Goal: Information Seeking & Learning: Learn about a topic

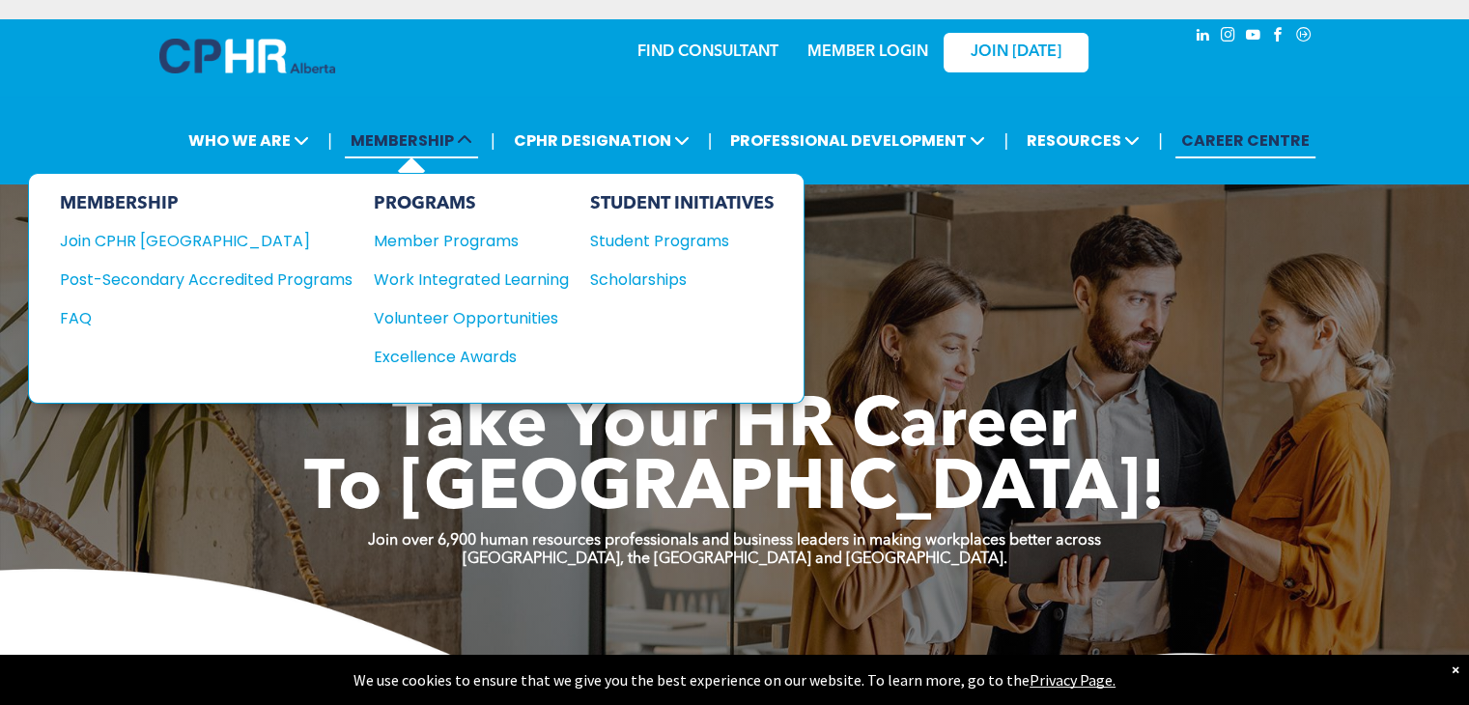
click at [437, 134] on span "MEMBERSHIP" at bounding box center [411, 141] width 133 height 36
click at [414, 145] on span "MEMBERSHIP" at bounding box center [411, 141] width 133 height 36
click at [155, 241] on div "Join CPHR [GEOGRAPHIC_DATA]" at bounding box center [192, 241] width 264 height 24
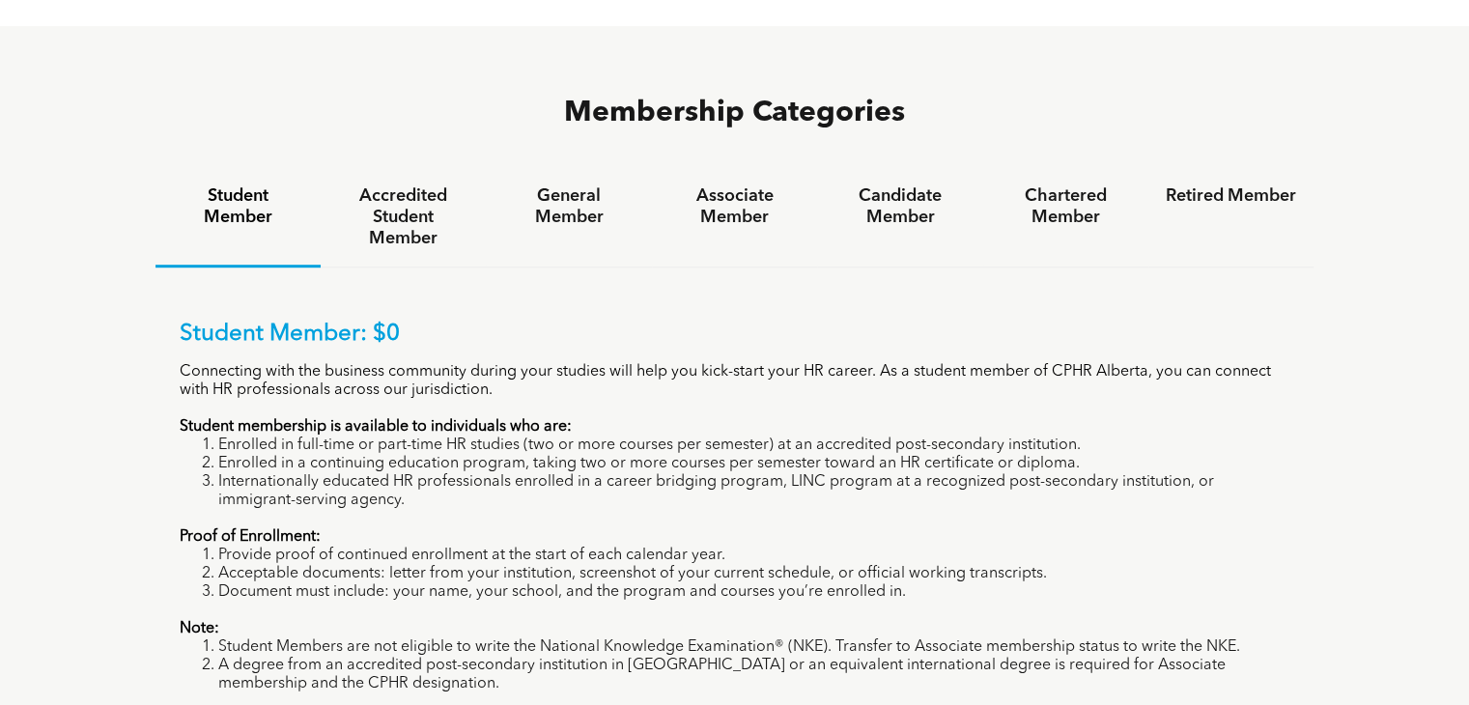
scroll to position [1209, 0]
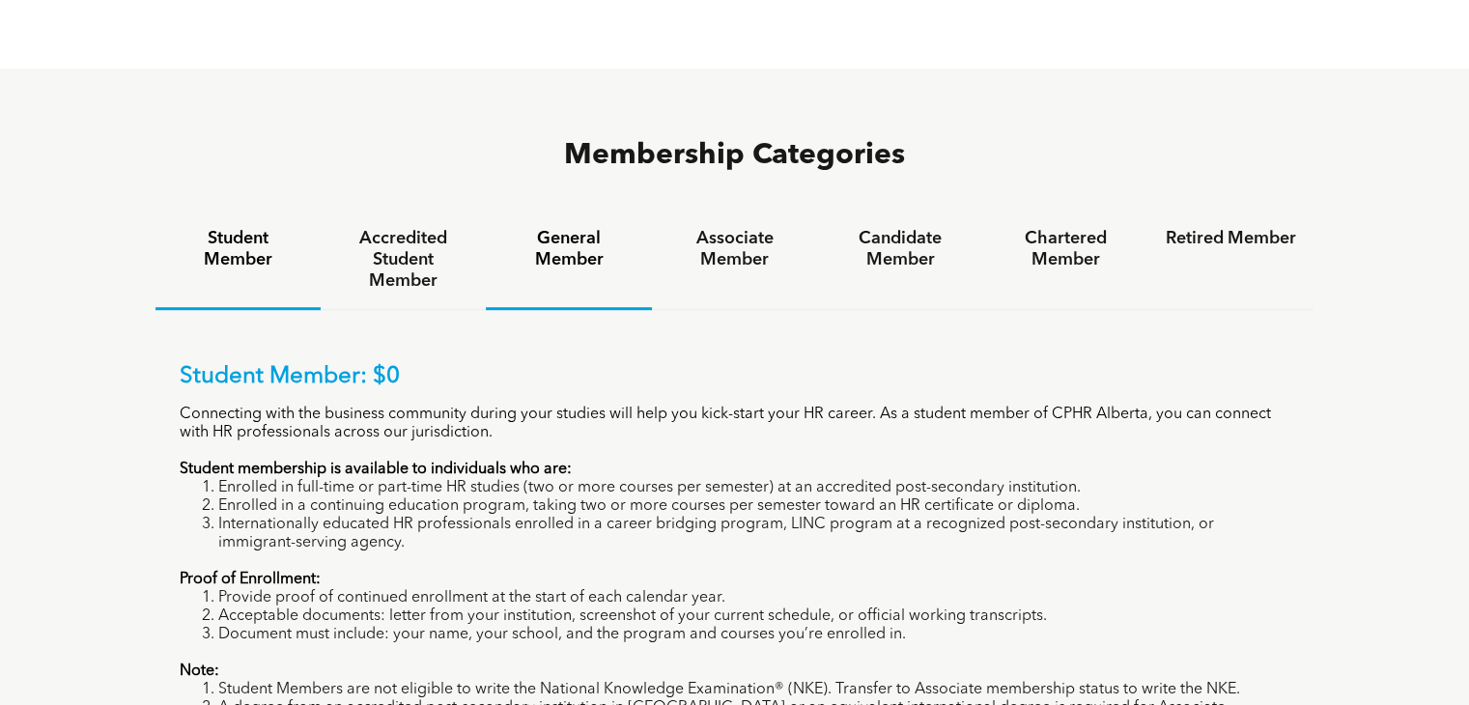
click at [577, 228] on h4 "General Member" at bounding box center [568, 249] width 130 height 42
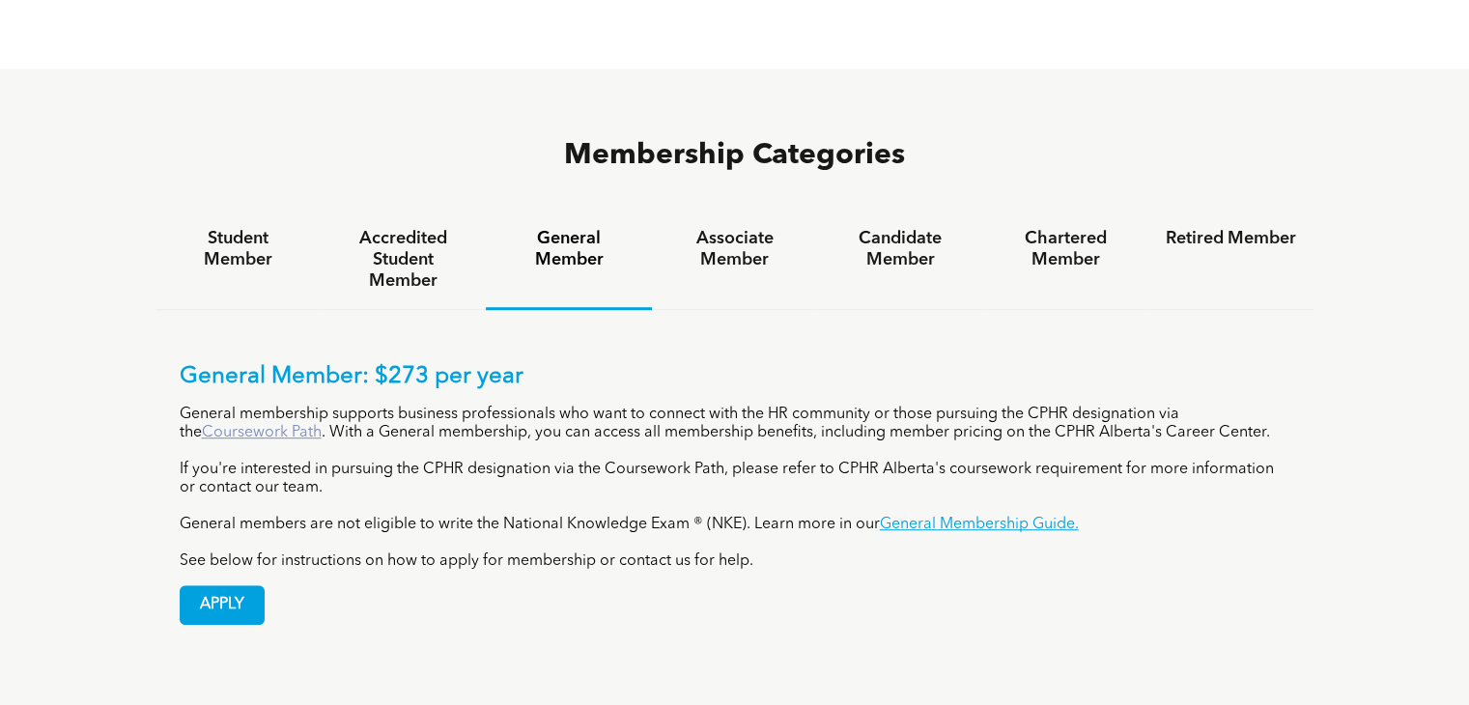
click at [259, 425] on link "Coursework Path" at bounding box center [262, 432] width 120 height 15
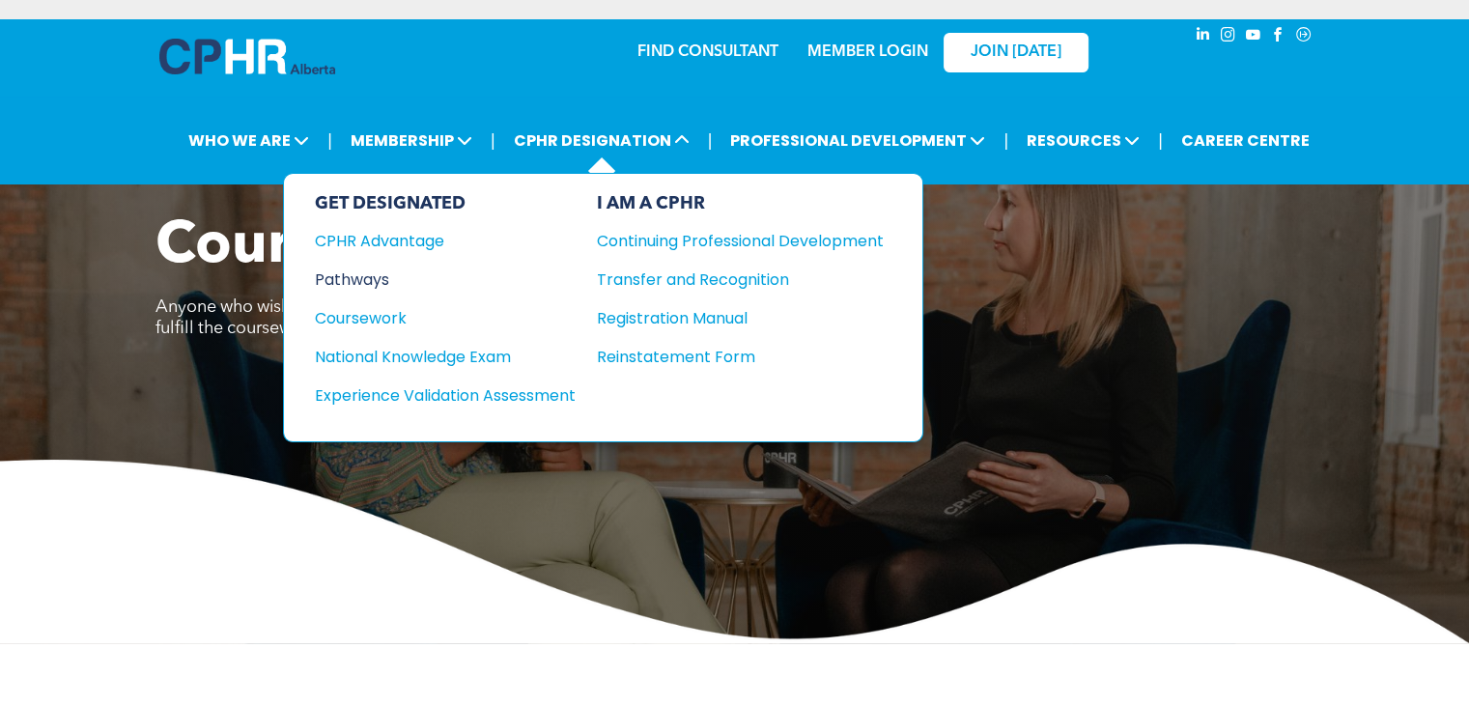
click at [368, 279] on div "Pathways" at bounding box center [432, 280] width 235 height 24
click at [406, 317] on div "Coursework" at bounding box center [432, 318] width 235 height 24
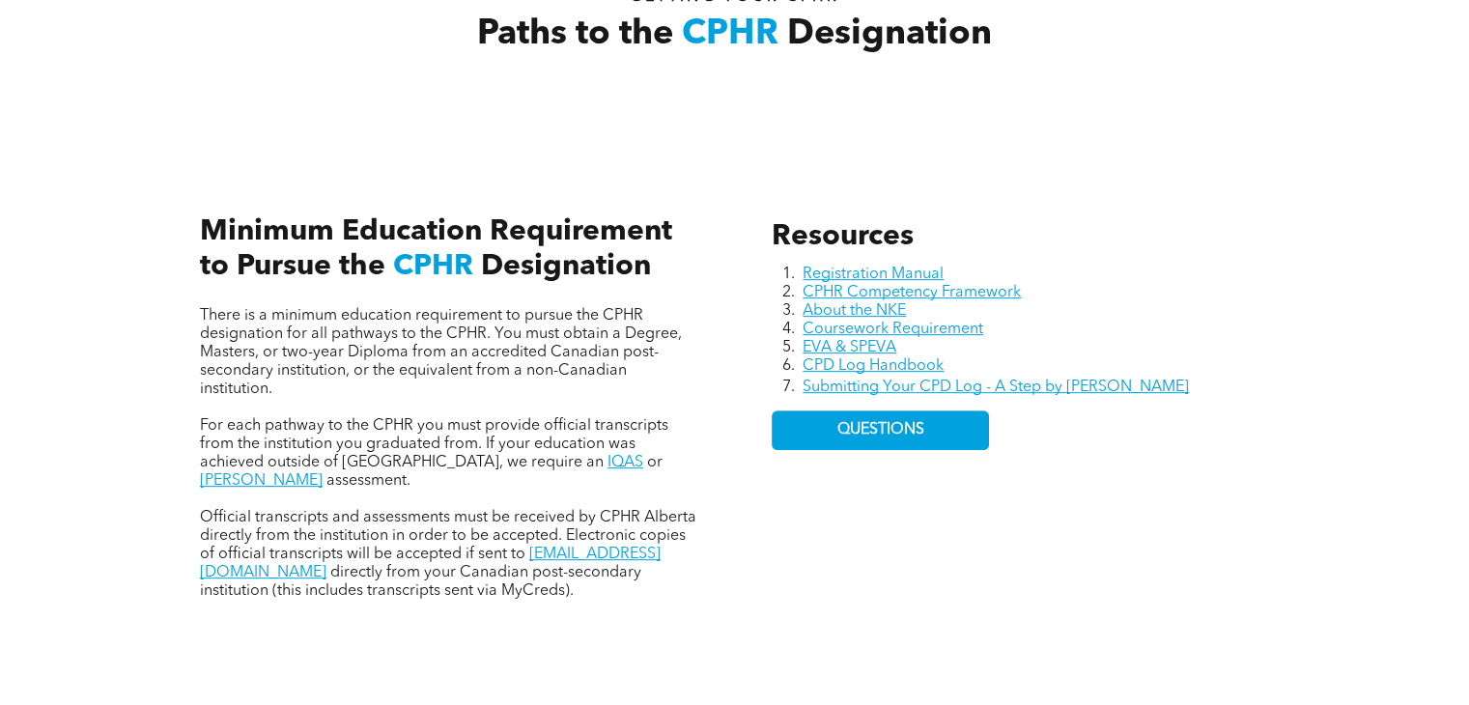
scroll to position [483, 0]
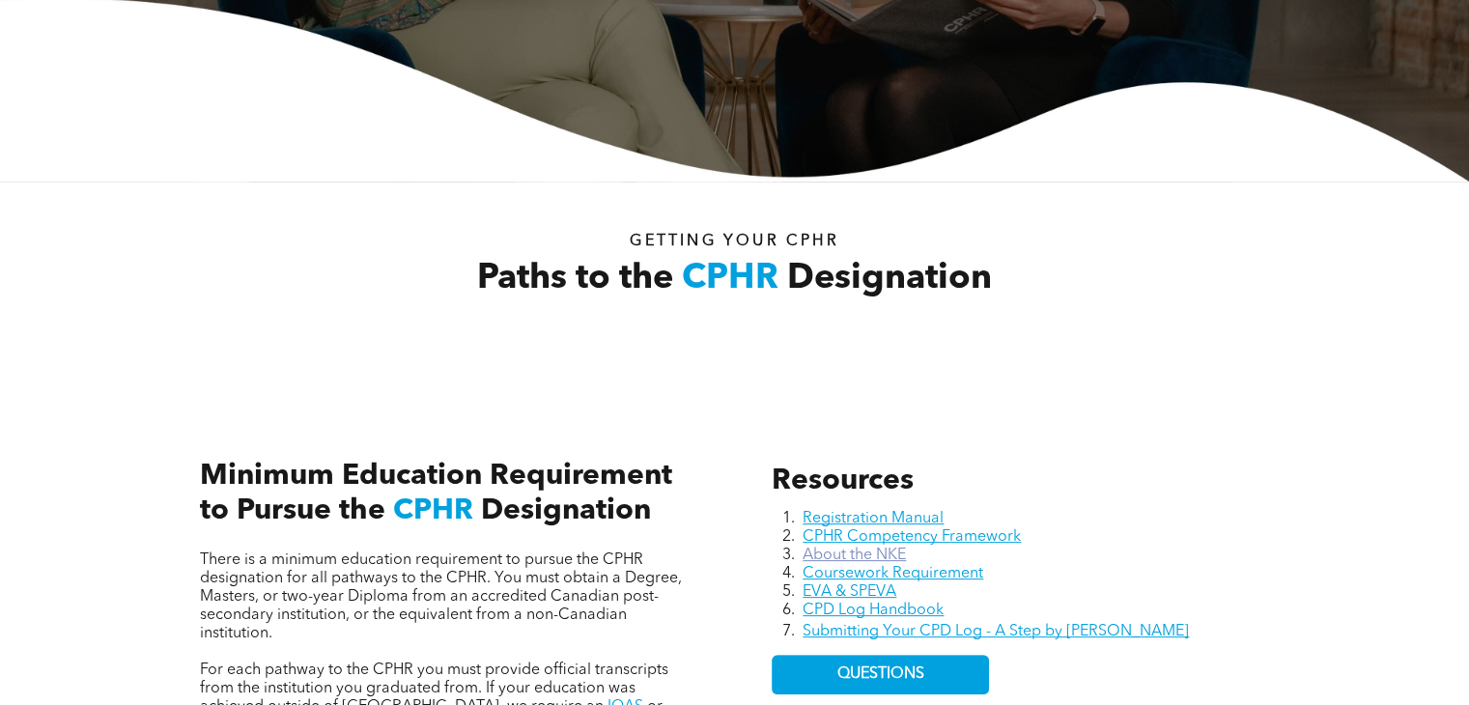
click at [896, 548] on link "About the NKE" at bounding box center [854, 555] width 103 height 15
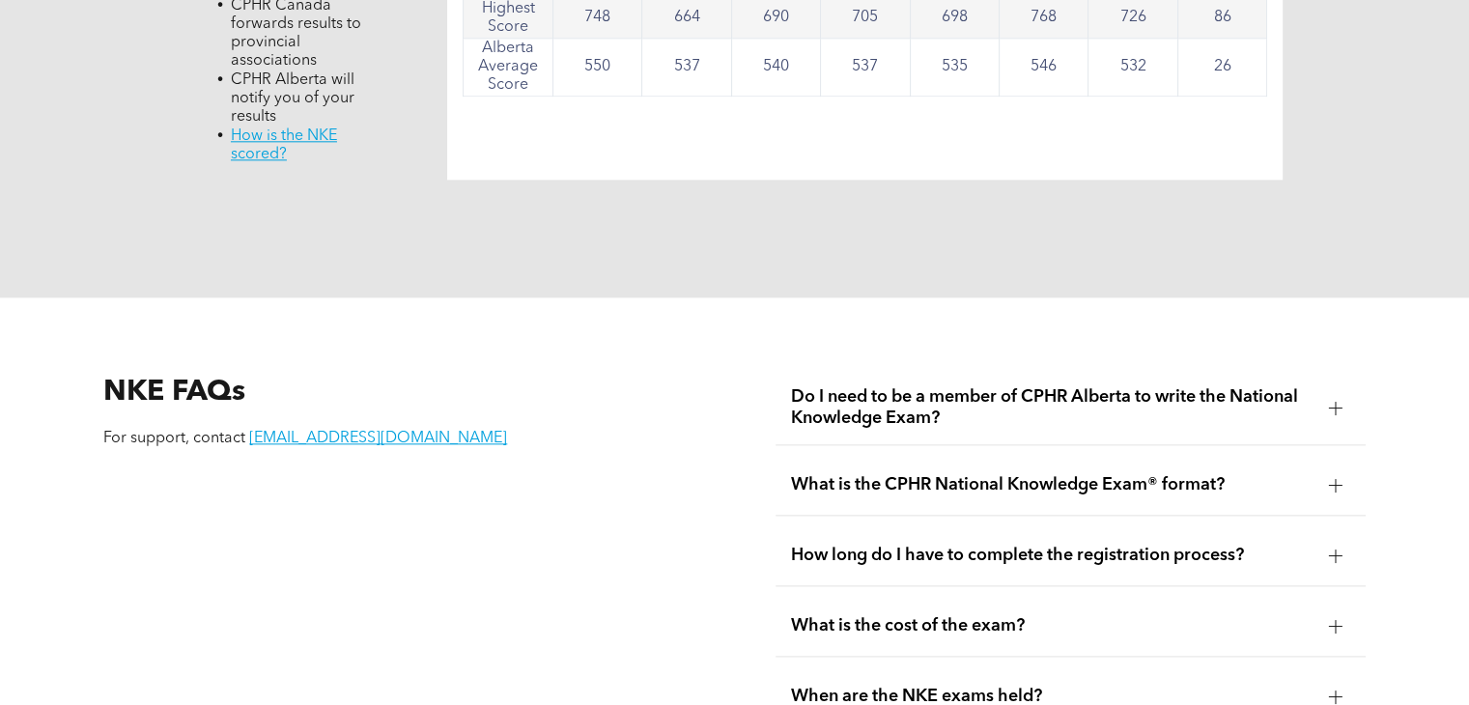
scroll to position [2318, 0]
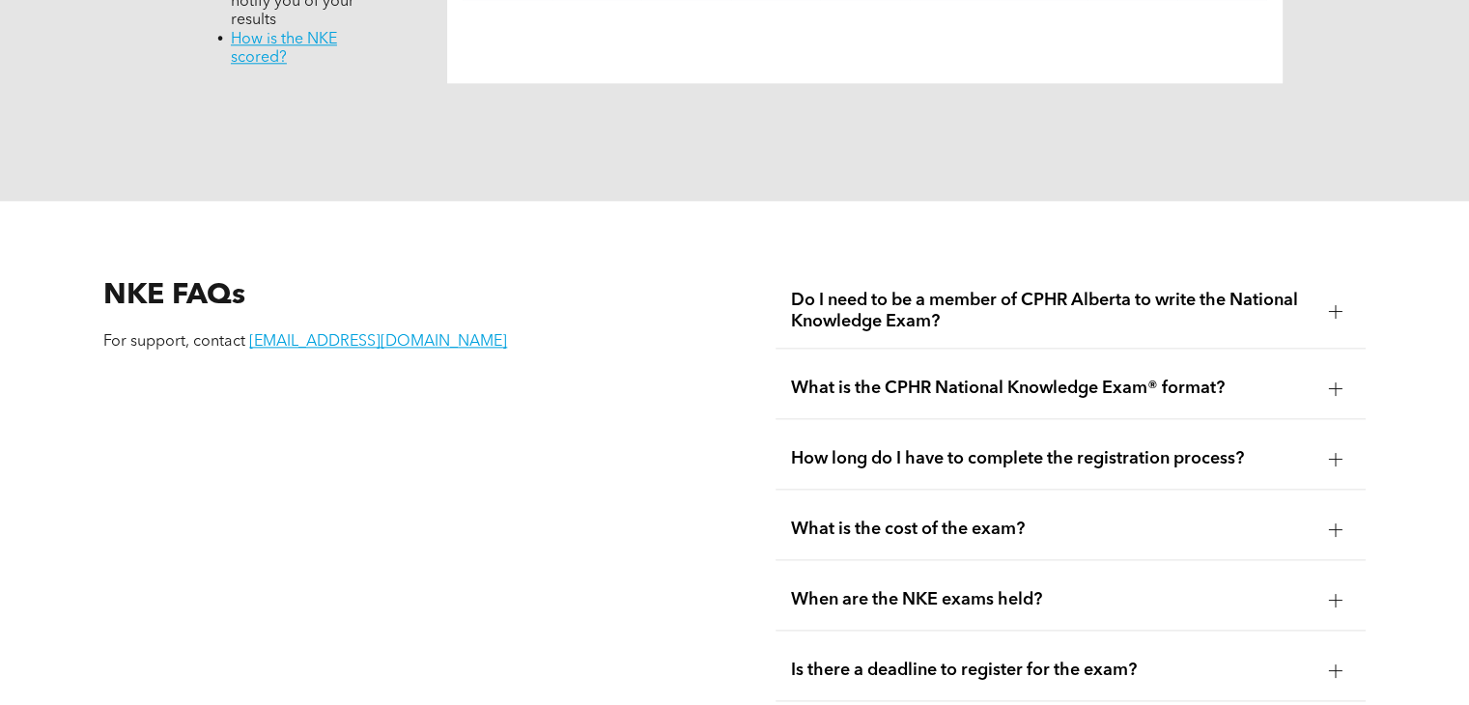
click at [953, 519] on span "What is the cost of the exam?" at bounding box center [1051, 529] width 521 height 21
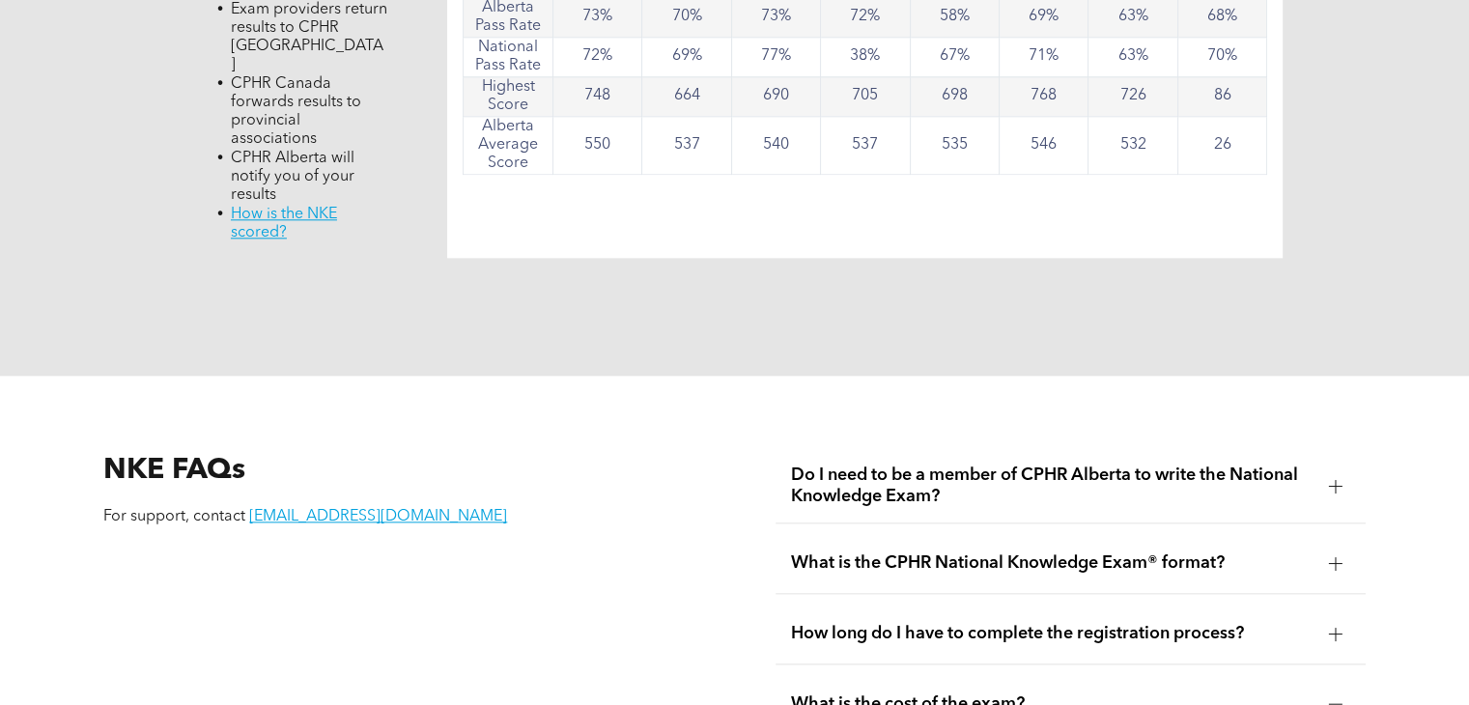
scroll to position [2125, 0]
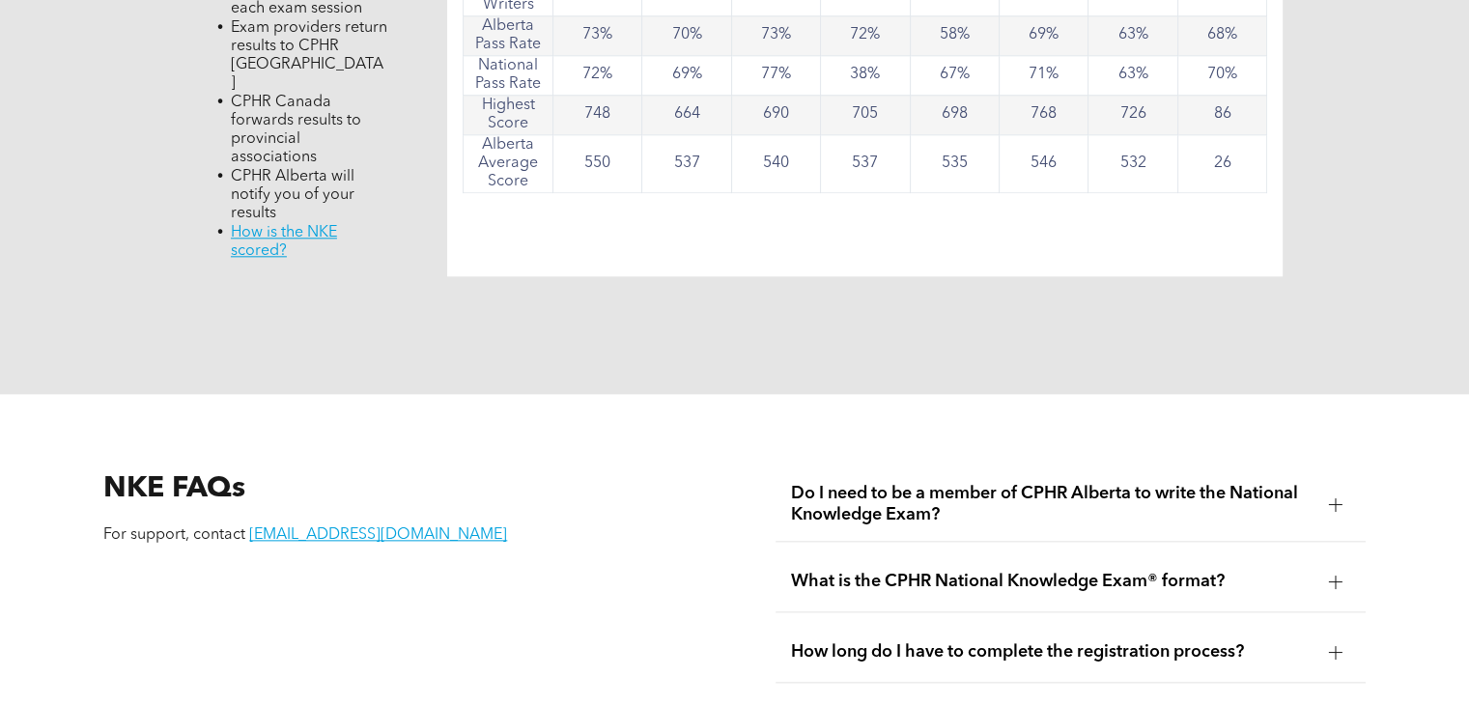
click at [935, 571] on span "What is the CPHR National Knowledge Exam® format?" at bounding box center [1051, 581] width 521 height 21
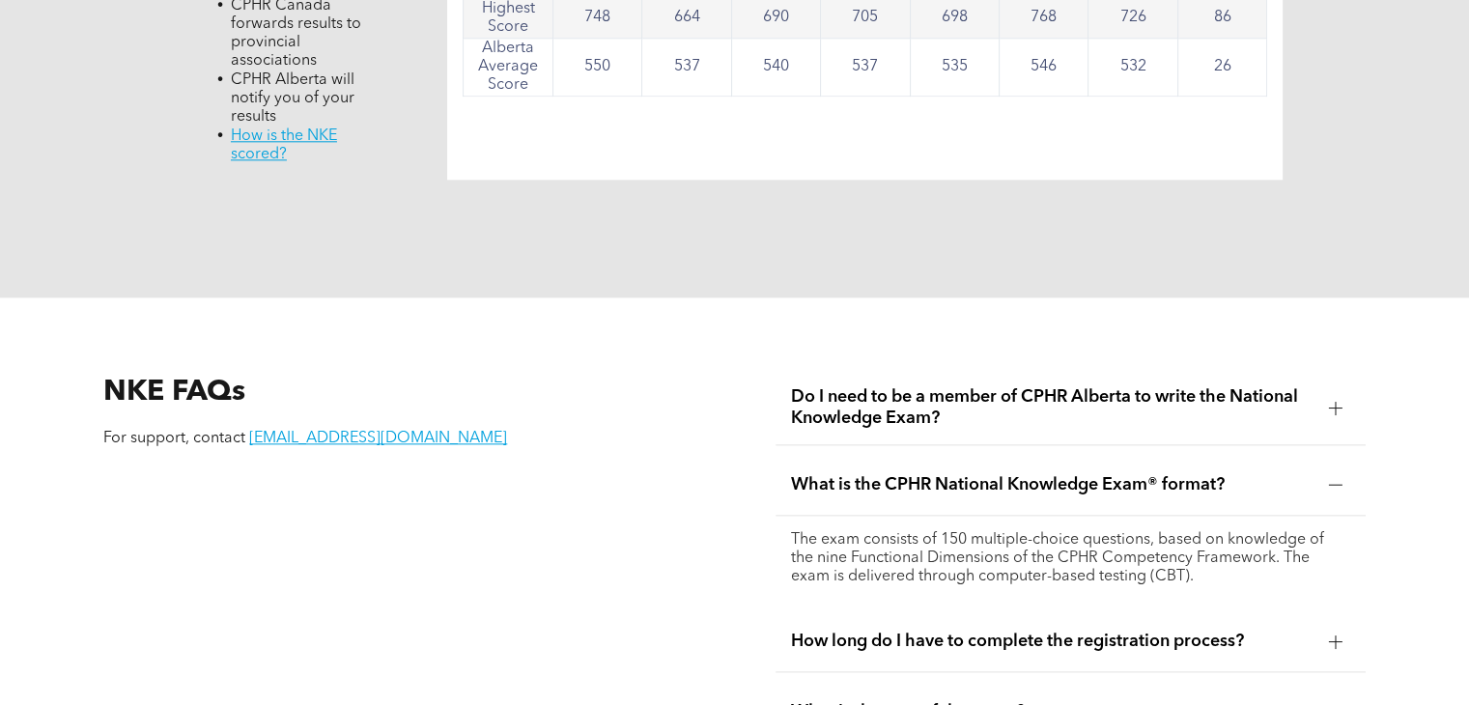
scroll to position [1738, 0]
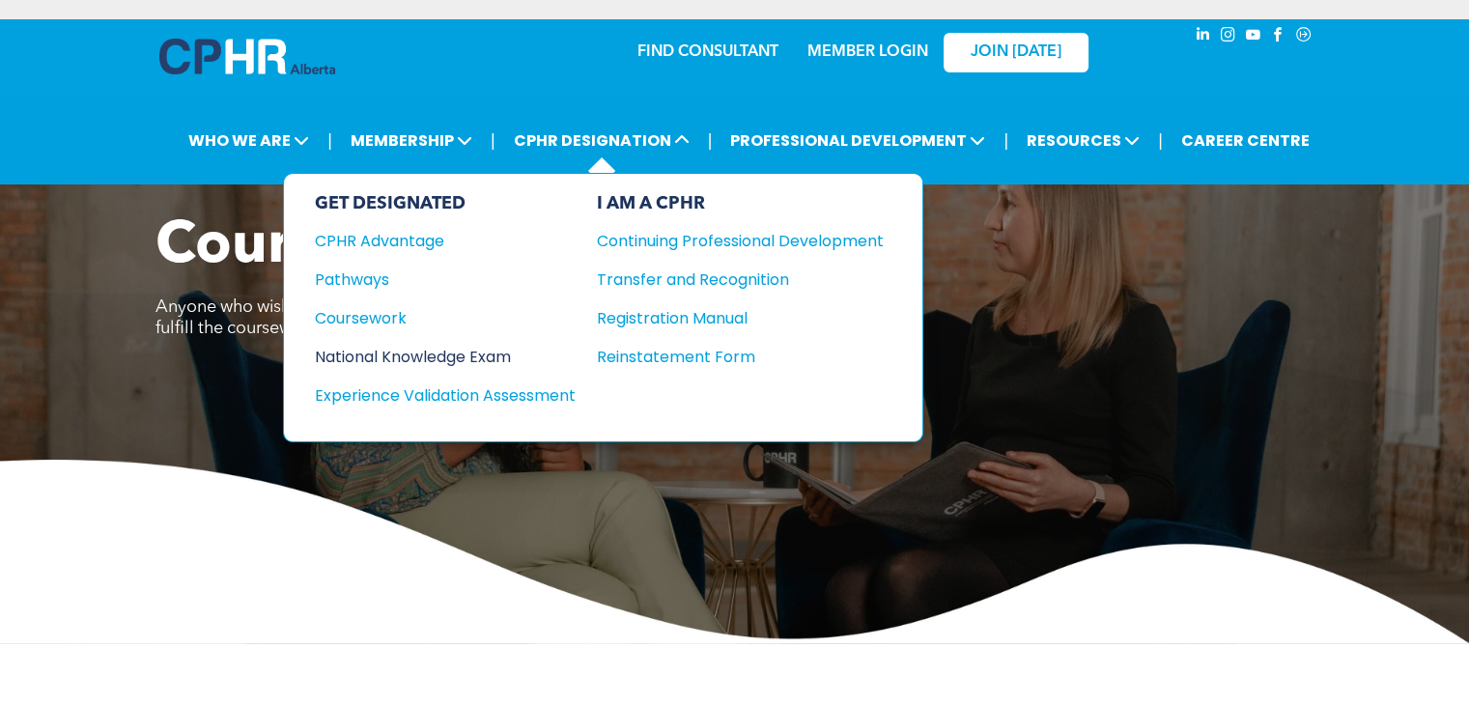
click at [472, 349] on div "National Knowledge Exam" at bounding box center [432, 357] width 235 height 24
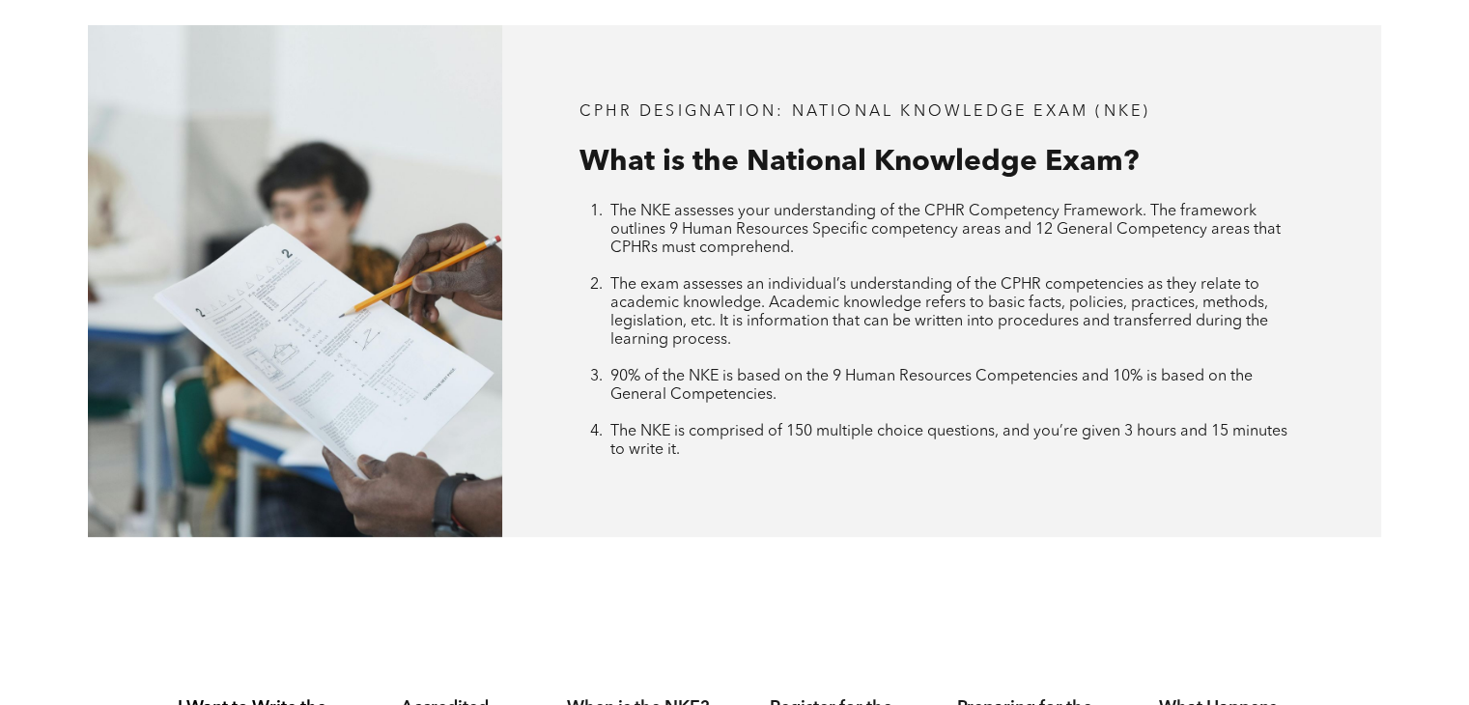
scroll to position [1062, 0]
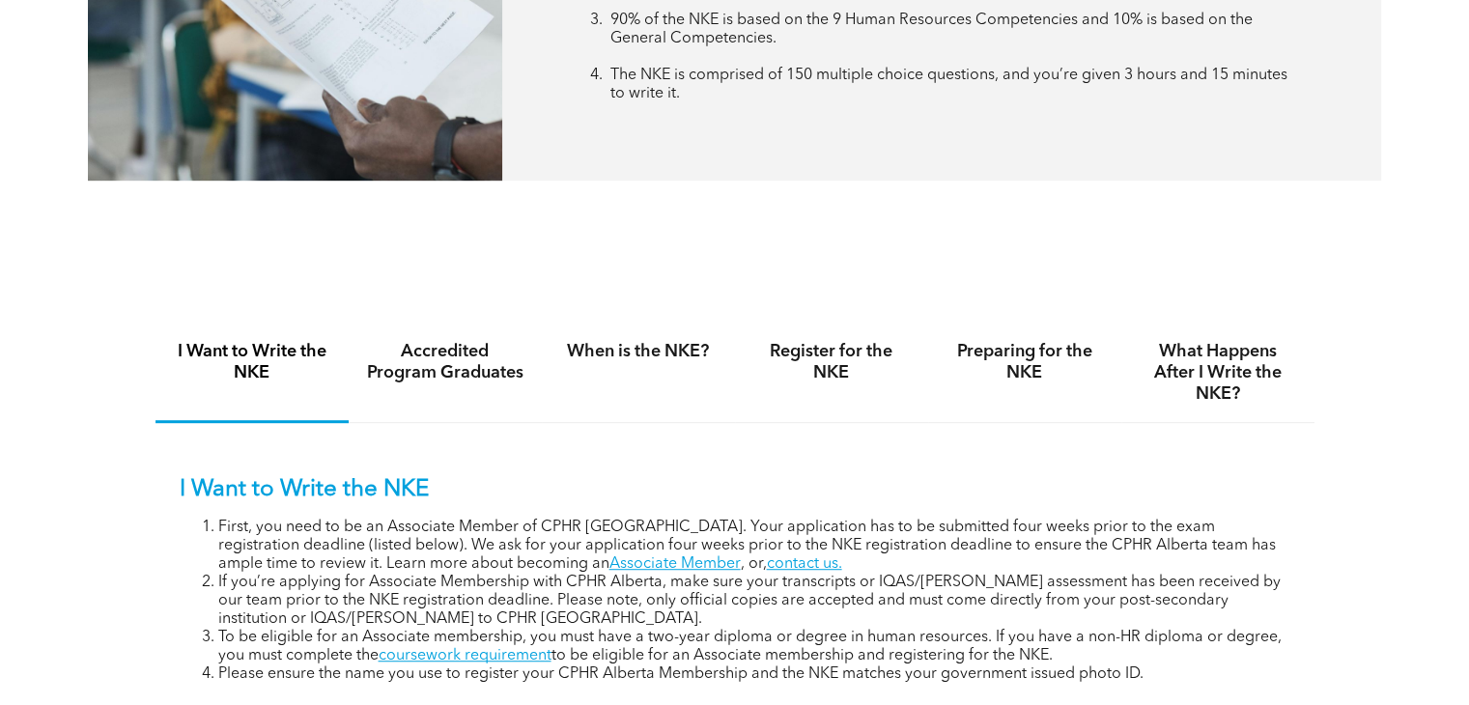
click at [250, 361] on h4 "I Want to Write the NKE" at bounding box center [252, 362] width 158 height 42
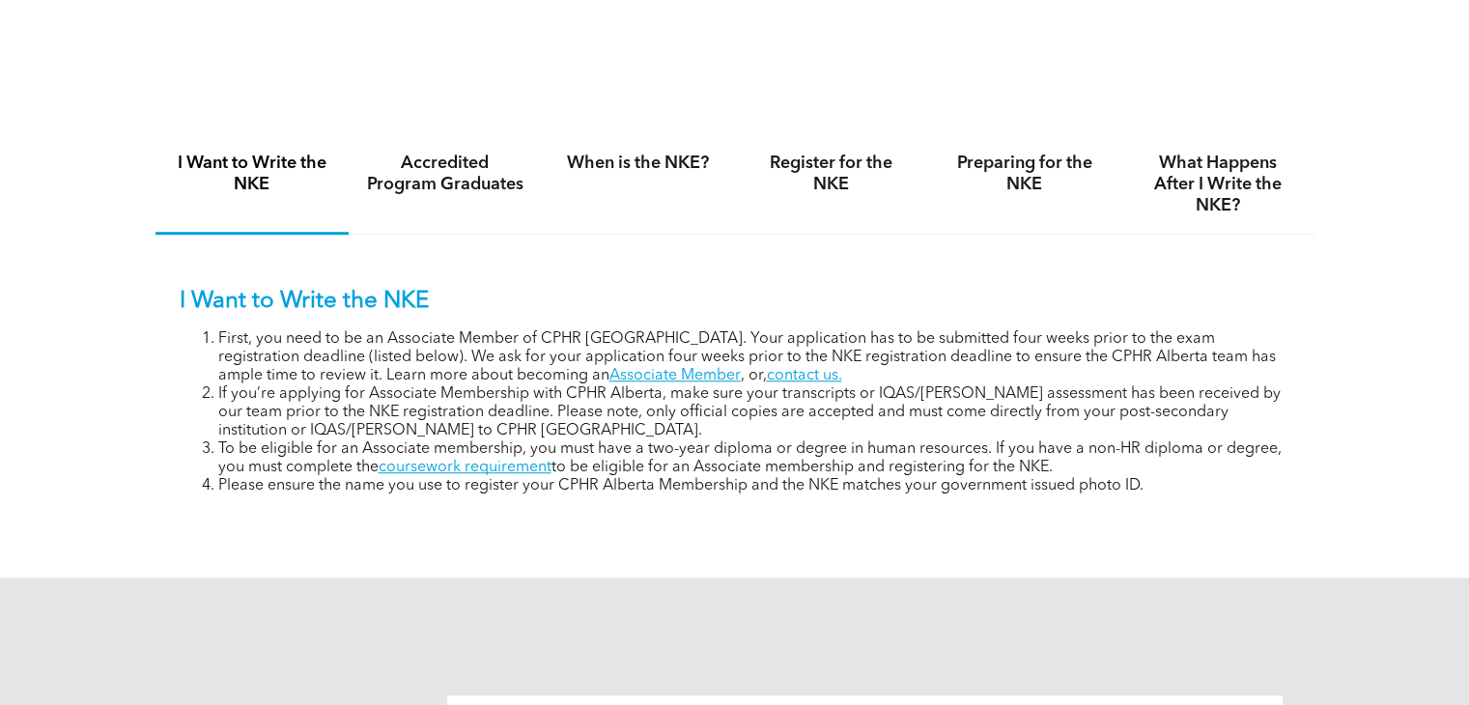
scroll to position [1255, 0]
